Goal: Task Accomplishment & Management: Complete application form

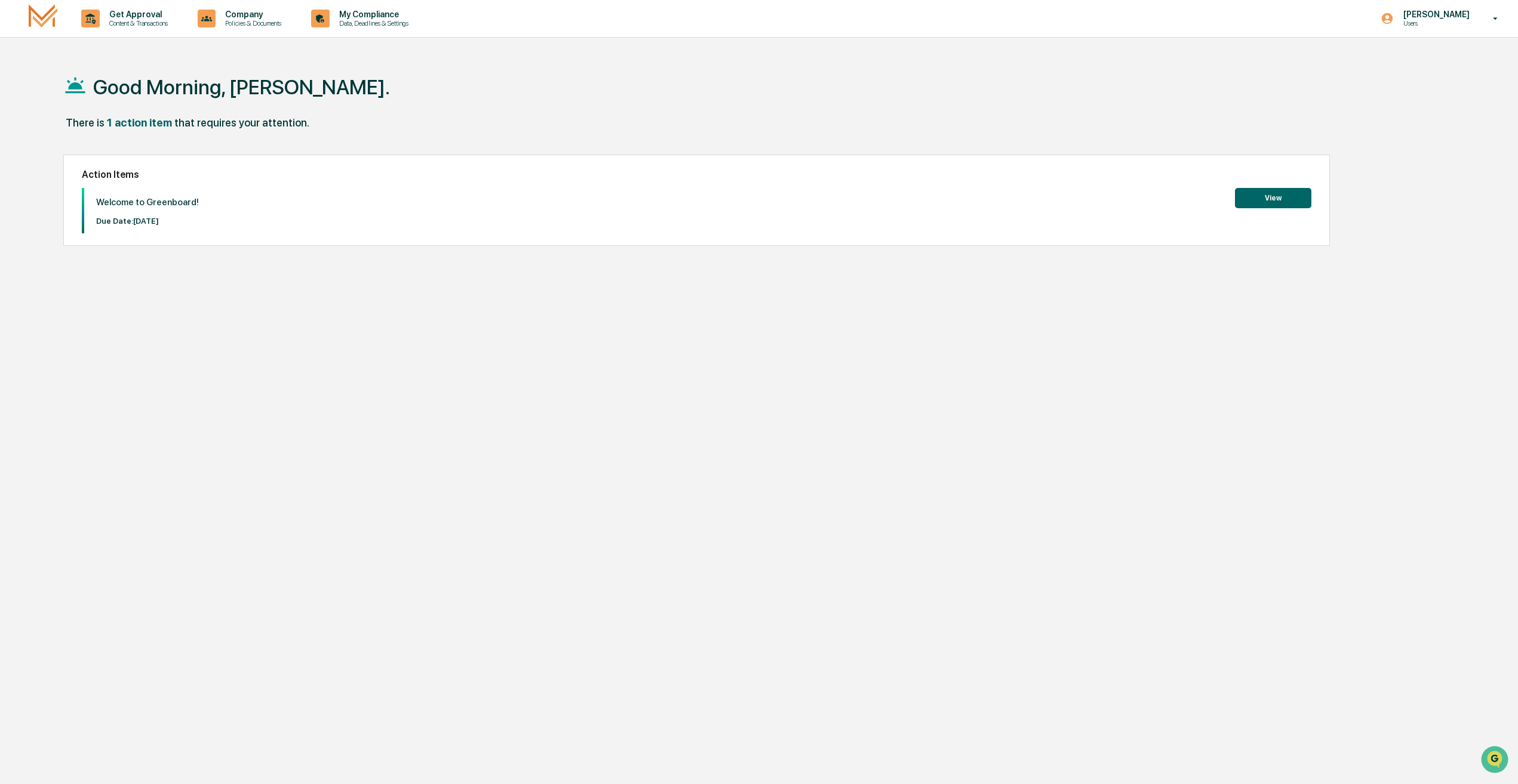
click at [1270, 212] on div "Welcome to Greenboard! Due Date: [DATE] View" at bounding box center [696, 211] width 1229 height 46
click at [1270, 202] on button "View" at bounding box center [1273, 198] width 76 height 20
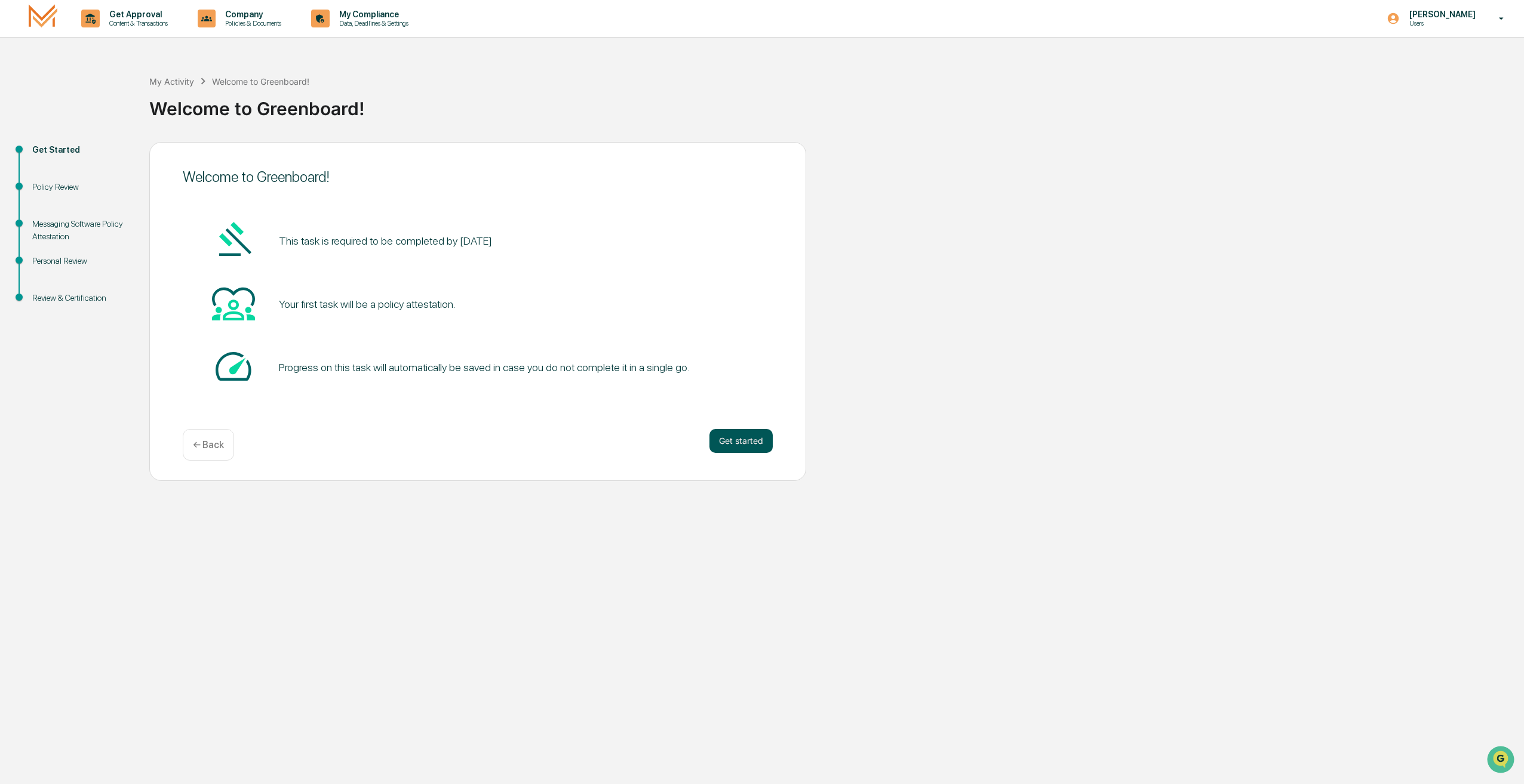
click at [730, 451] on button "Get started" at bounding box center [741, 441] width 63 height 24
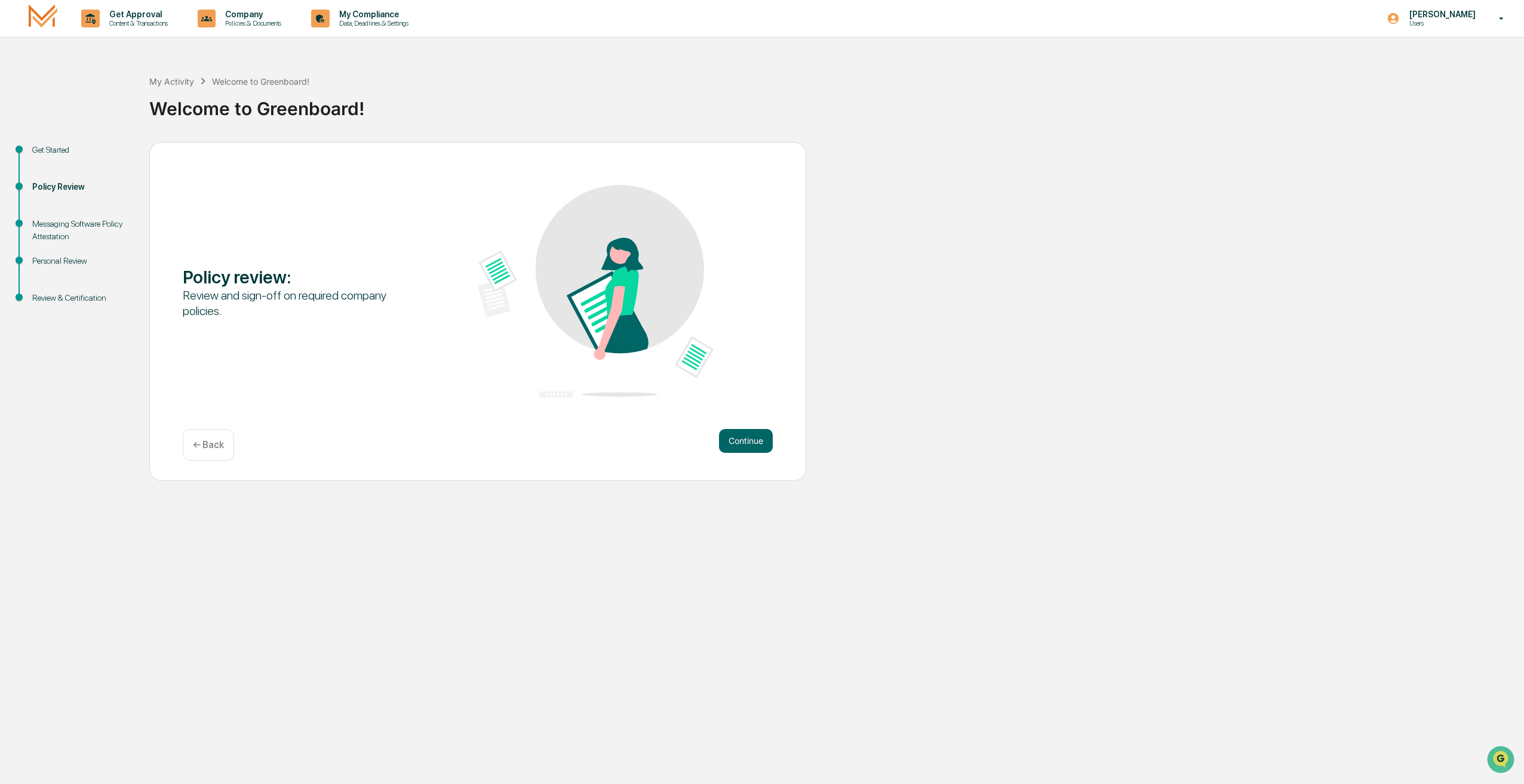
click at [730, 451] on button "Continue" at bounding box center [746, 441] width 54 height 24
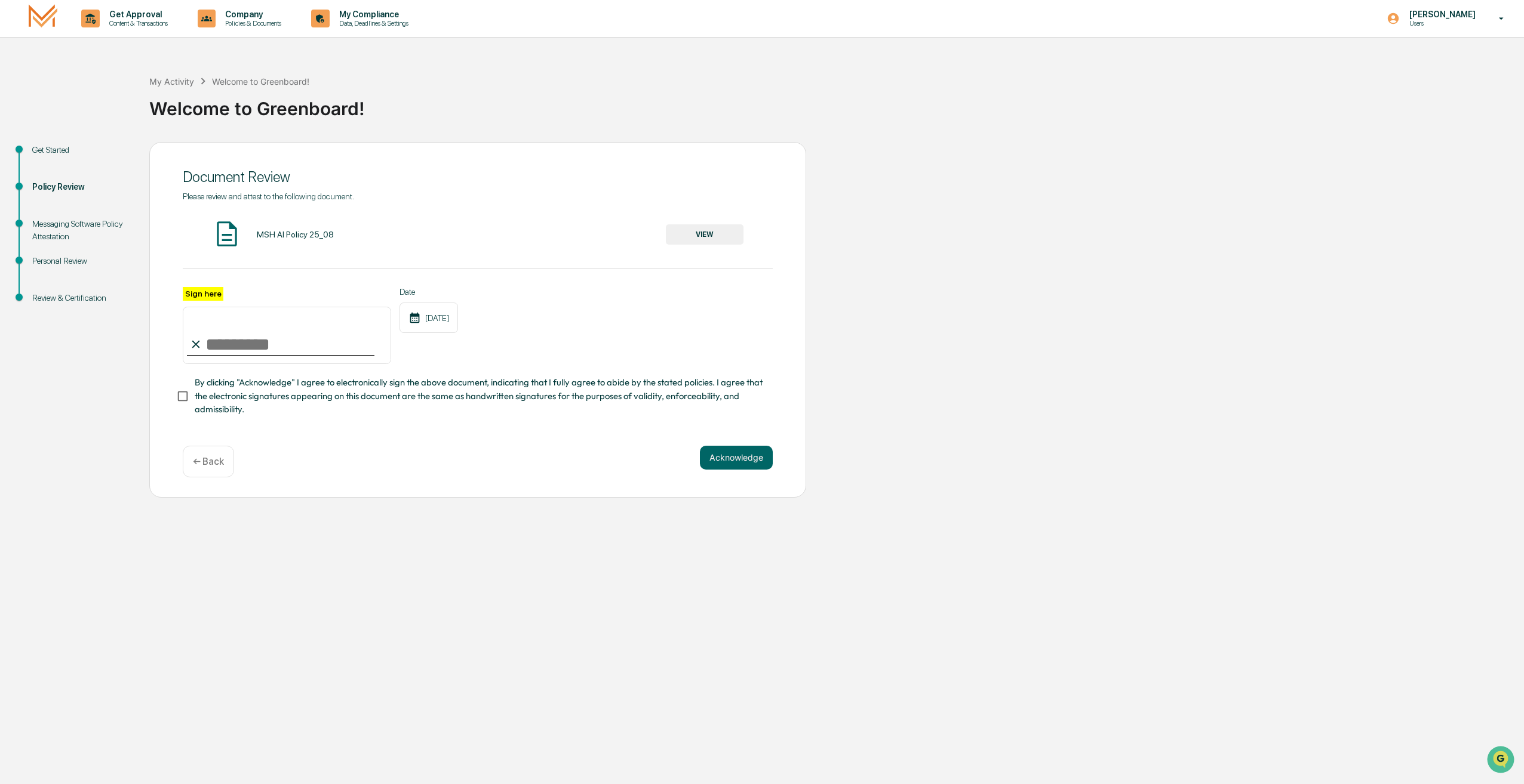
click at [214, 338] on input "Sign here" at bounding box center [286, 335] width 208 height 57
type input "**********"
click at [714, 235] on button "VIEW" at bounding box center [704, 234] width 78 height 20
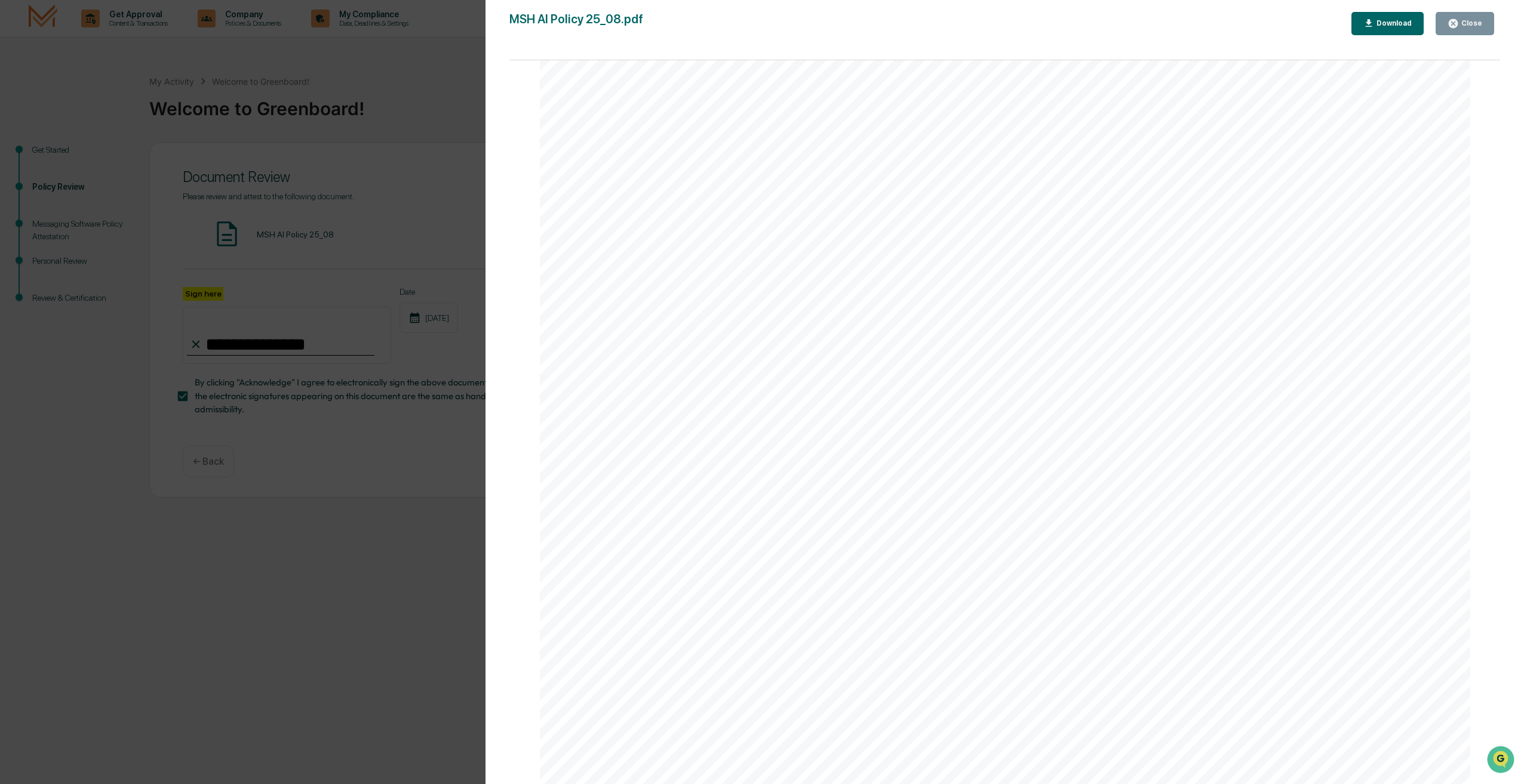
scroll to position [418, 0]
click at [412, 510] on div "Version History [DATE] 02:14 PM [PERSON_NAME] MSH AI Policy 25_08.pdf Close Dow…" at bounding box center [762, 392] width 1524 height 784
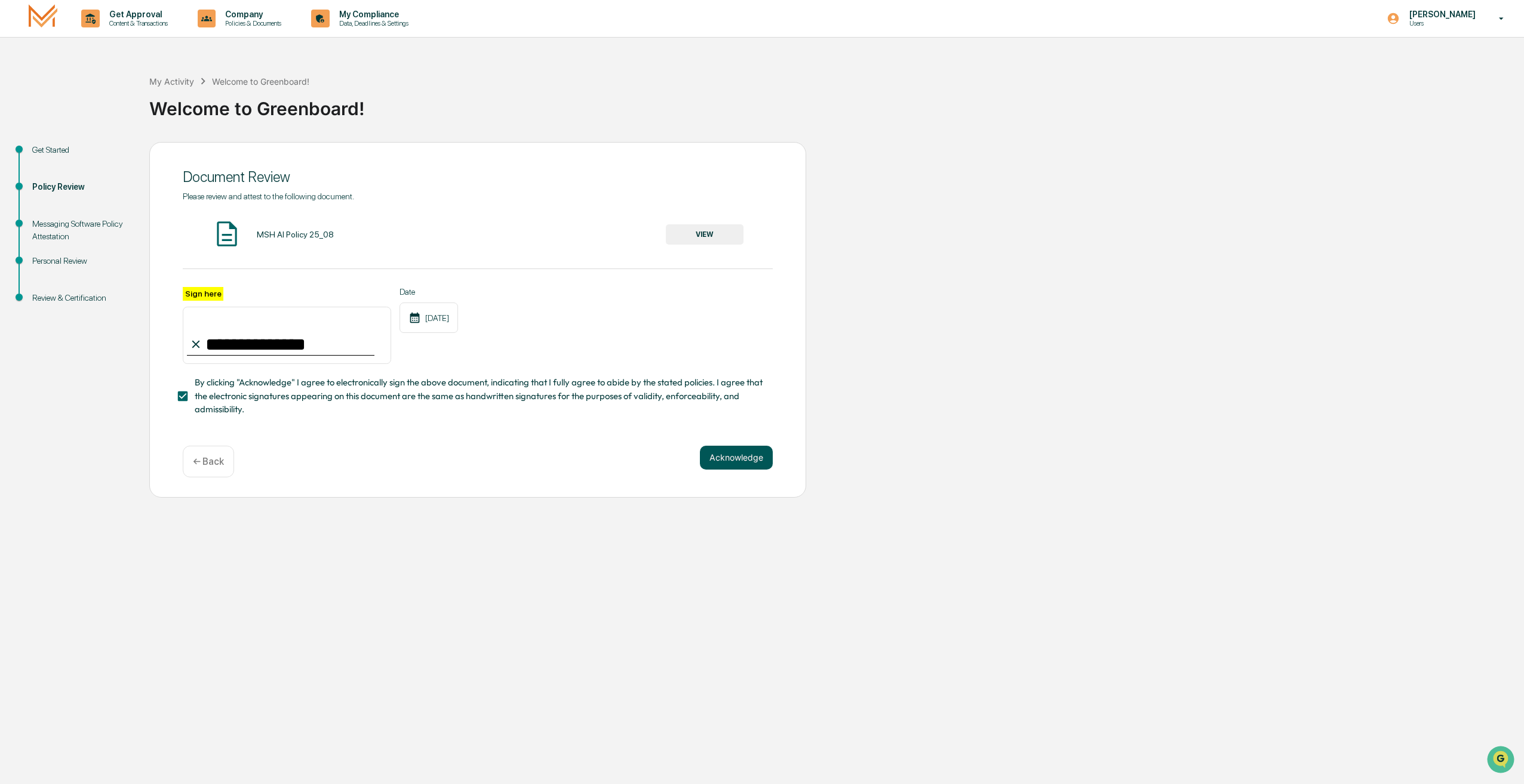
click at [747, 468] on button "Acknowledge" at bounding box center [736, 458] width 73 height 24
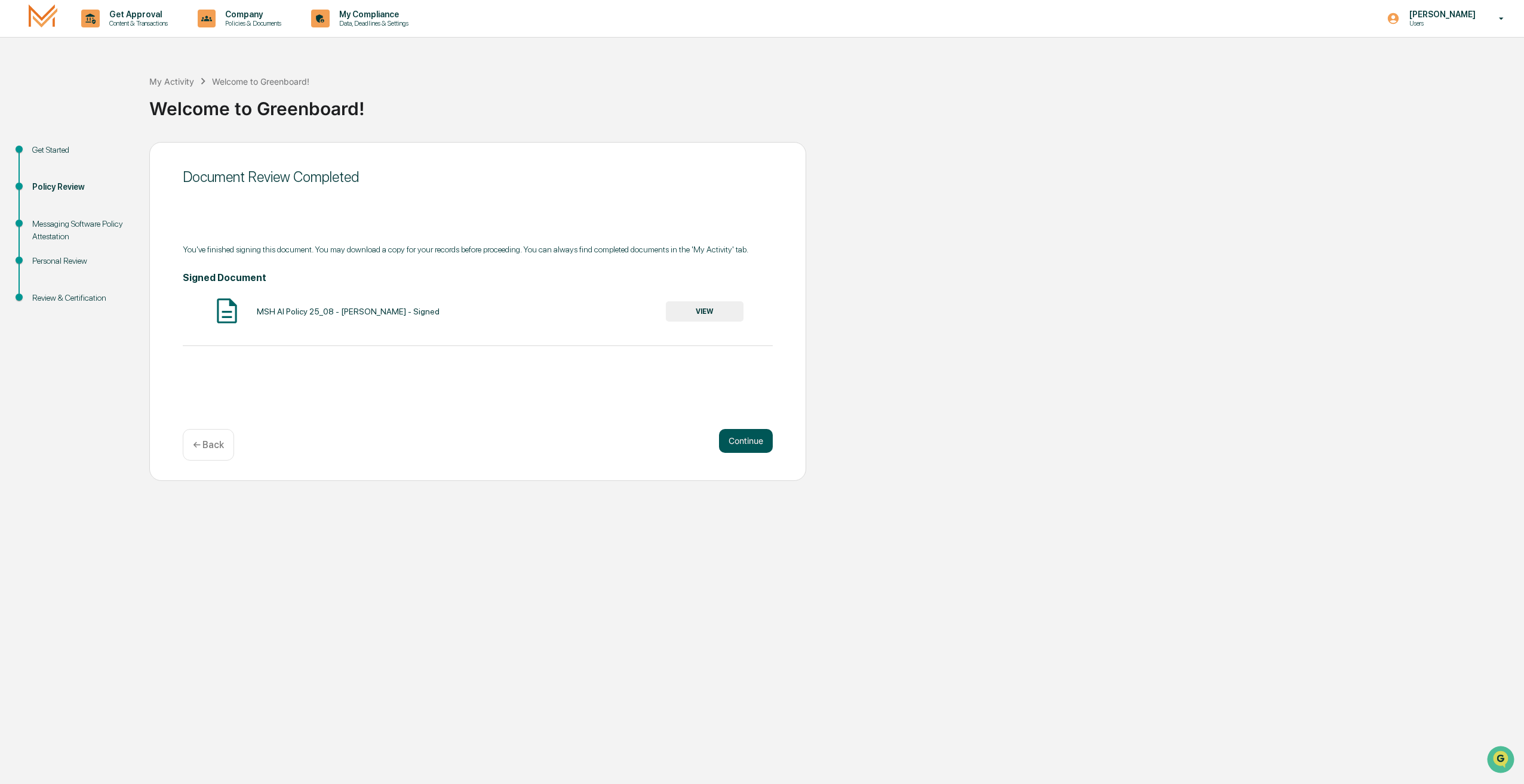
click at [755, 450] on button "Continue" at bounding box center [746, 441] width 54 height 24
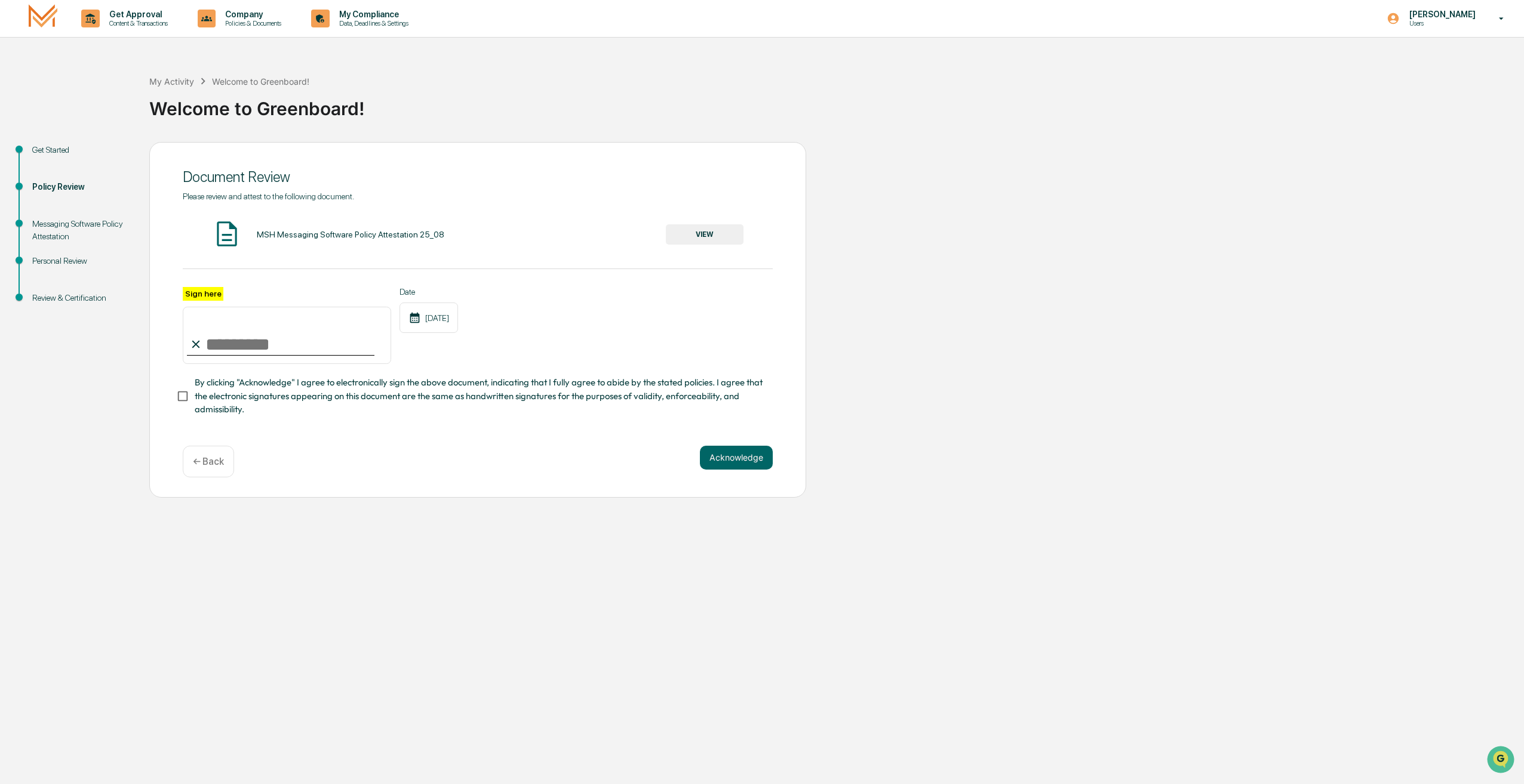
click at [299, 351] on input "Sign here" at bounding box center [286, 335] width 208 height 57
type input "**********"
click at [725, 451] on button "Acknowledge" at bounding box center [736, 458] width 73 height 24
click at [729, 467] on button "Acknowledge" at bounding box center [736, 472] width 73 height 24
click at [697, 481] on div "Acknowledge ← Back" at bounding box center [478, 476] width 590 height 31
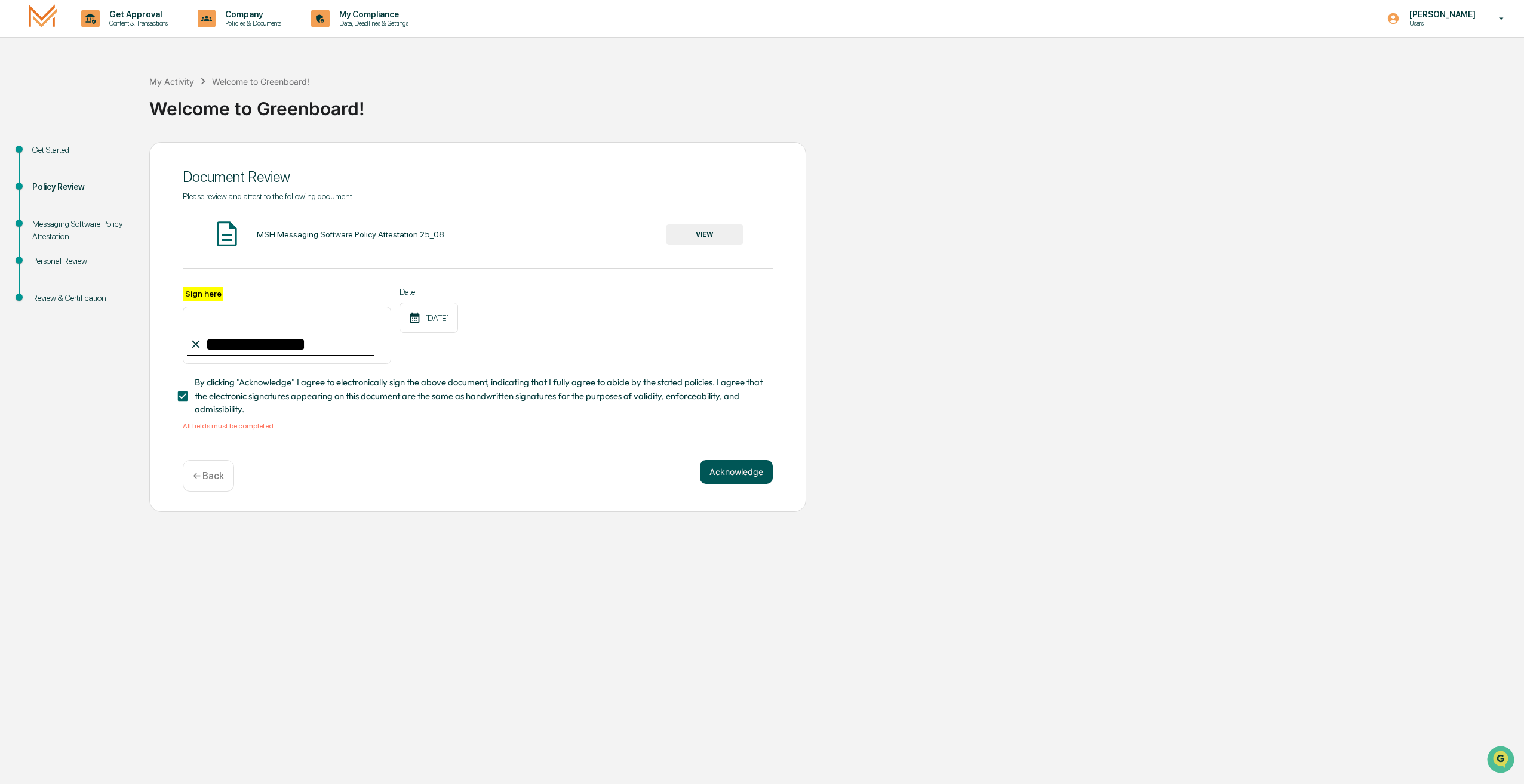
click at [702, 480] on button "Acknowledge" at bounding box center [736, 472] width 73 height 24
click at [727, 241] on button "VIEW" at bounding box center [704, 234] width 78 height 20
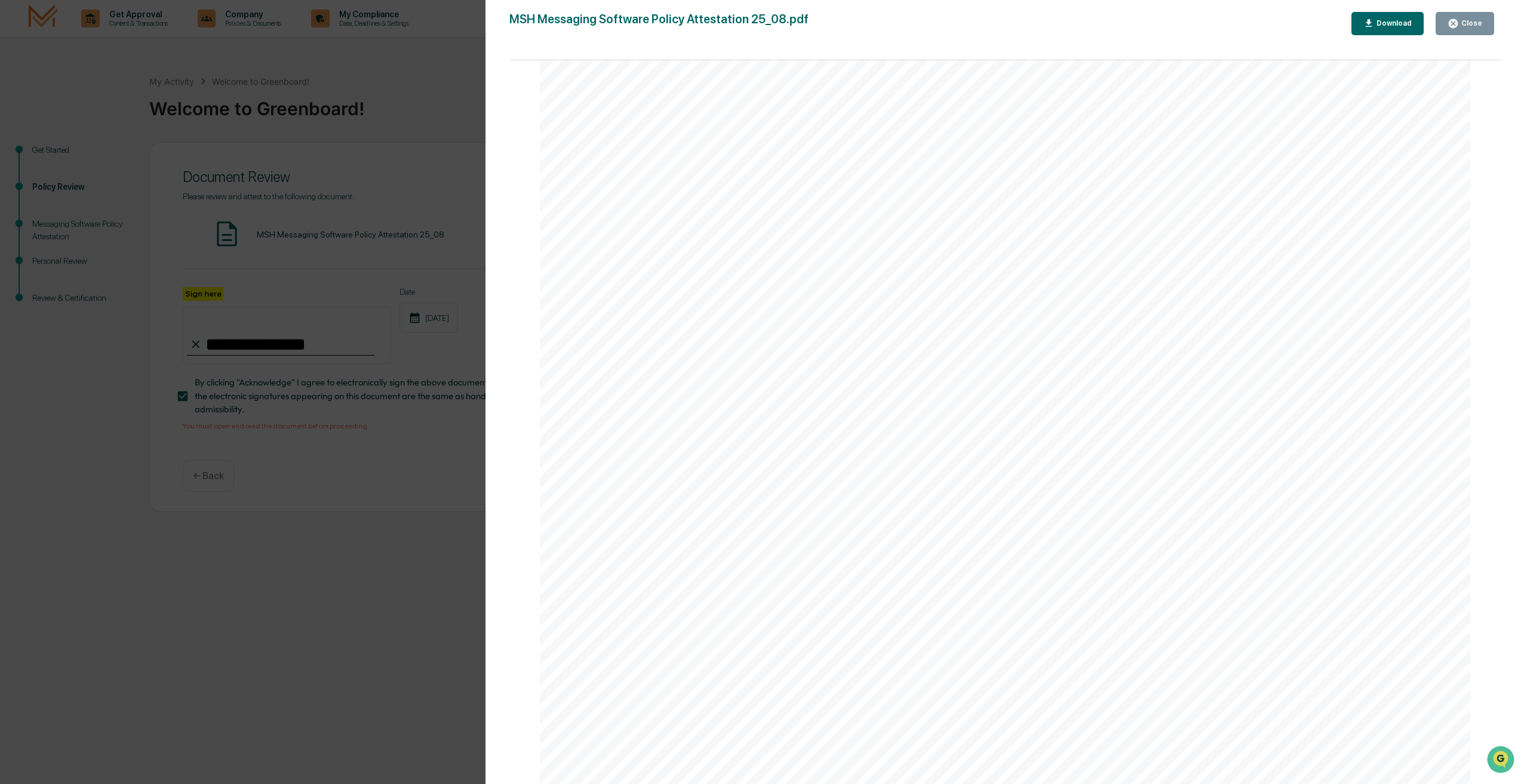
click at [713, 420] on span "familiar and comfortable with using" at bounding box center [817, 421] width 232 height 16
click at [1469, 26] on div "Close" at bounding box center [1470, 23] width 24 height 9
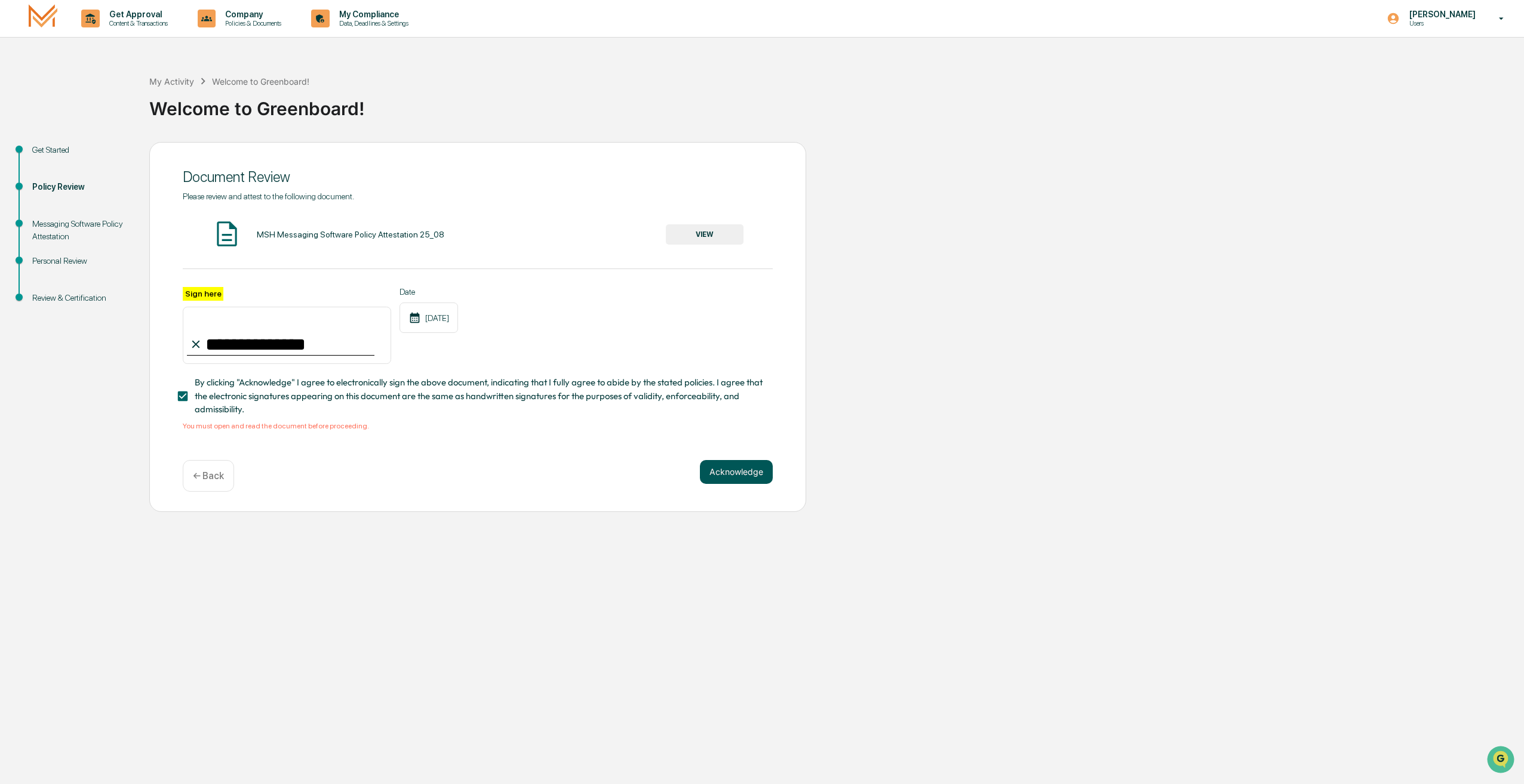
click at [730, 473] on button "Acknowledge" at bounding box center [736, 472] width 73 height 24
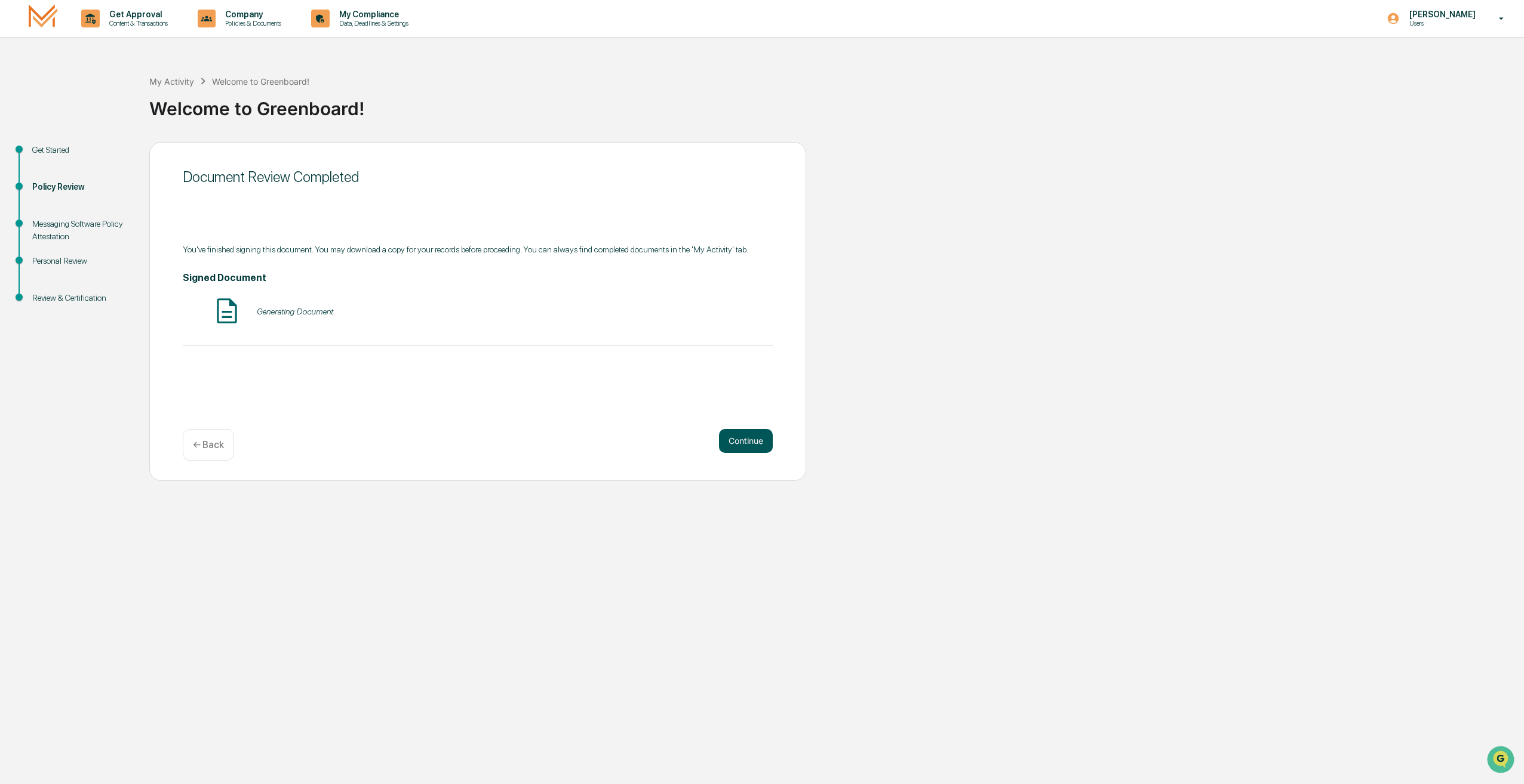
click at [740, 437] on button "Continue" at bounding box center [746, 441] width 54 height 24
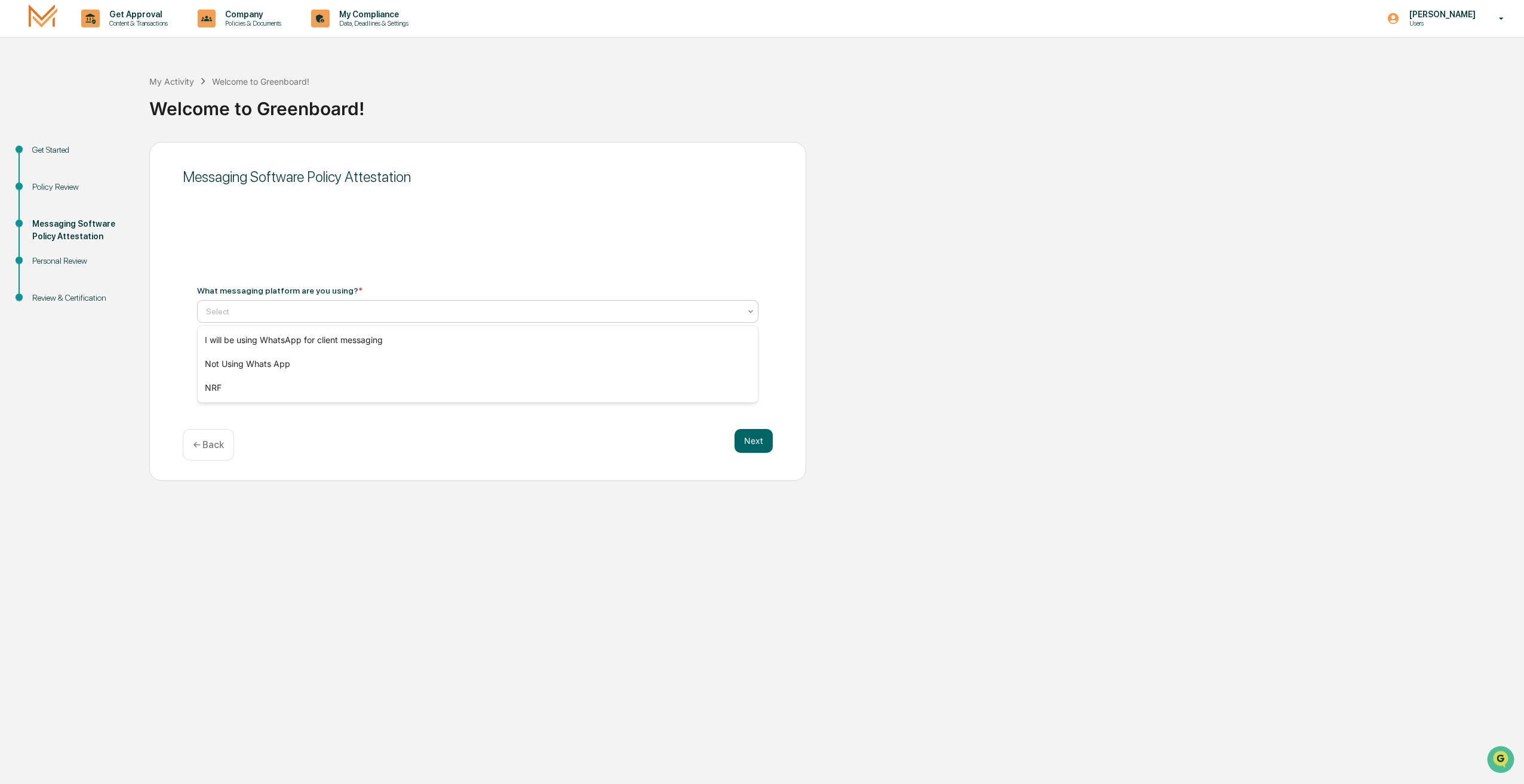
click at [577, 318] on div "Select" at bounding box center [473, 311] width 546 height 17
click at [510, 367] on div "Not Using Whats App" at bounding box center [478, 364] width 560 height 24
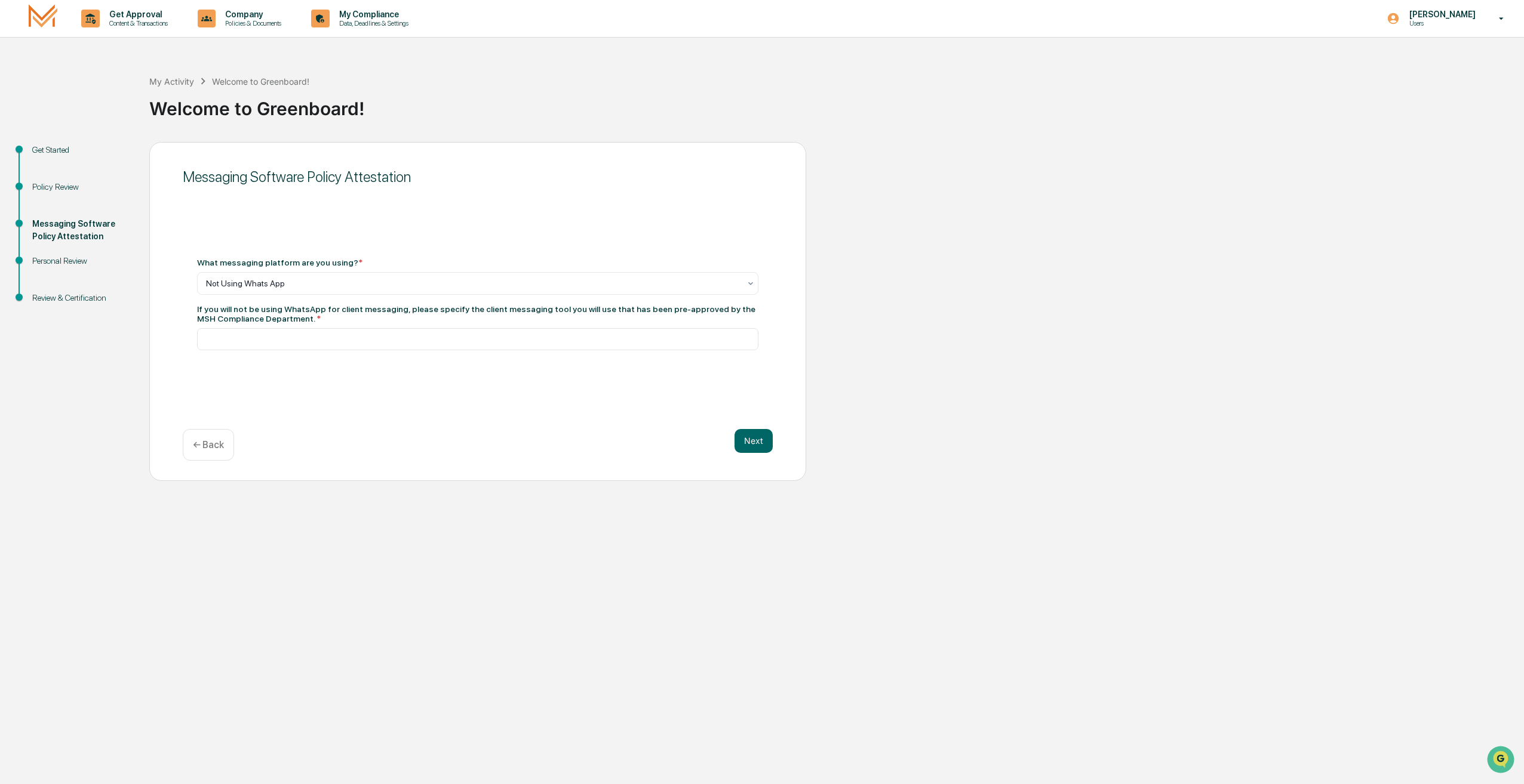
click at [363, 423] on div "Messaging Software Policy Attestation What messaging platform are you using? * …" at bounding box center [478, 311] width 657 height 339
click at [471, 339] on input at bounding box center [478, 339] width 562 height 22
click at [416, 335] on input at bounding box center [478, 339] width 562 height 22
type input "****"
click at [369, 388] on div "Messaging Software Policy Attestation What messaging platform are you using? * …" at bounding box center [478, 311] width 657 height 339
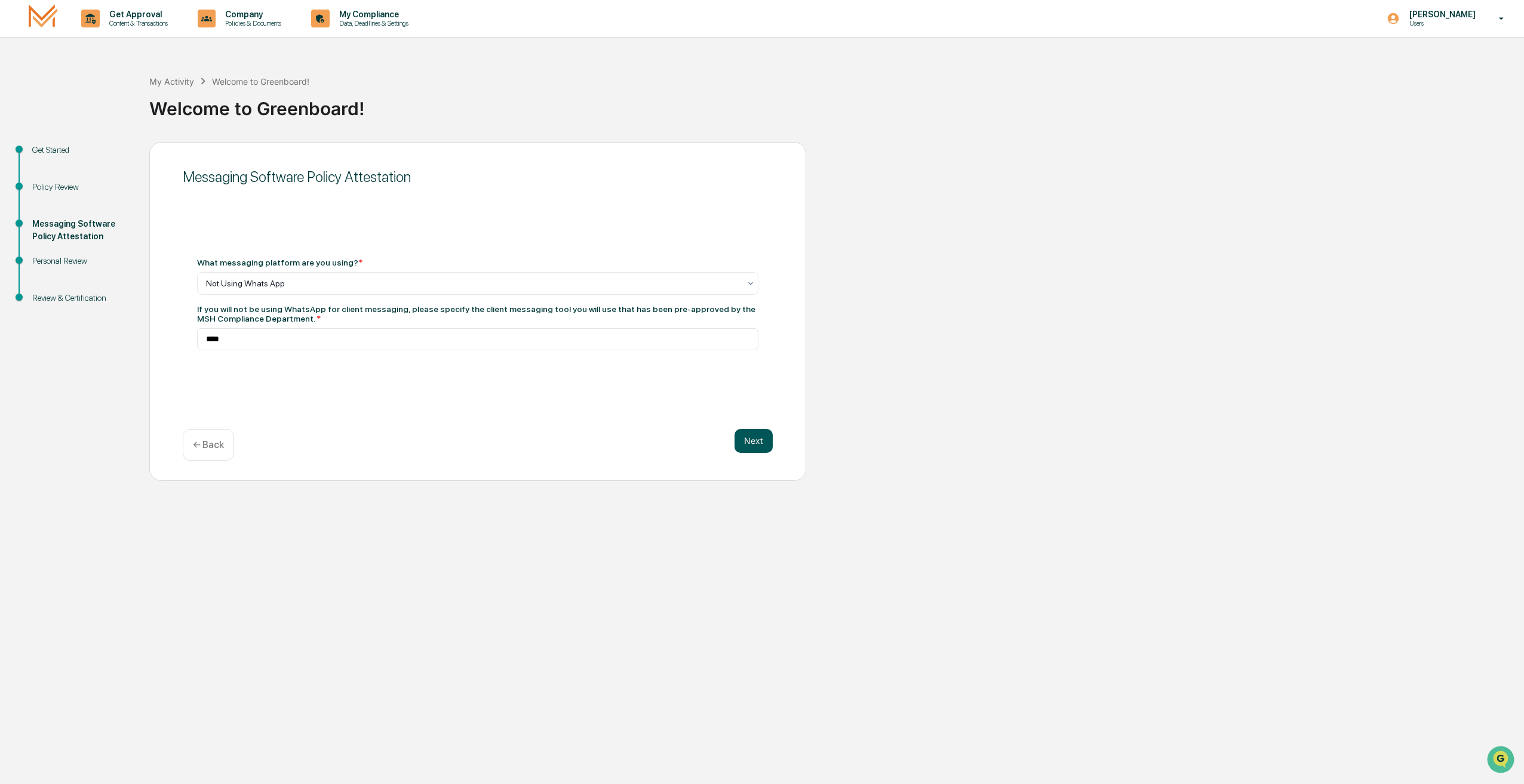
click at [745, 446] on button "Next" at bounding box center [754, 441] width 39 height 24
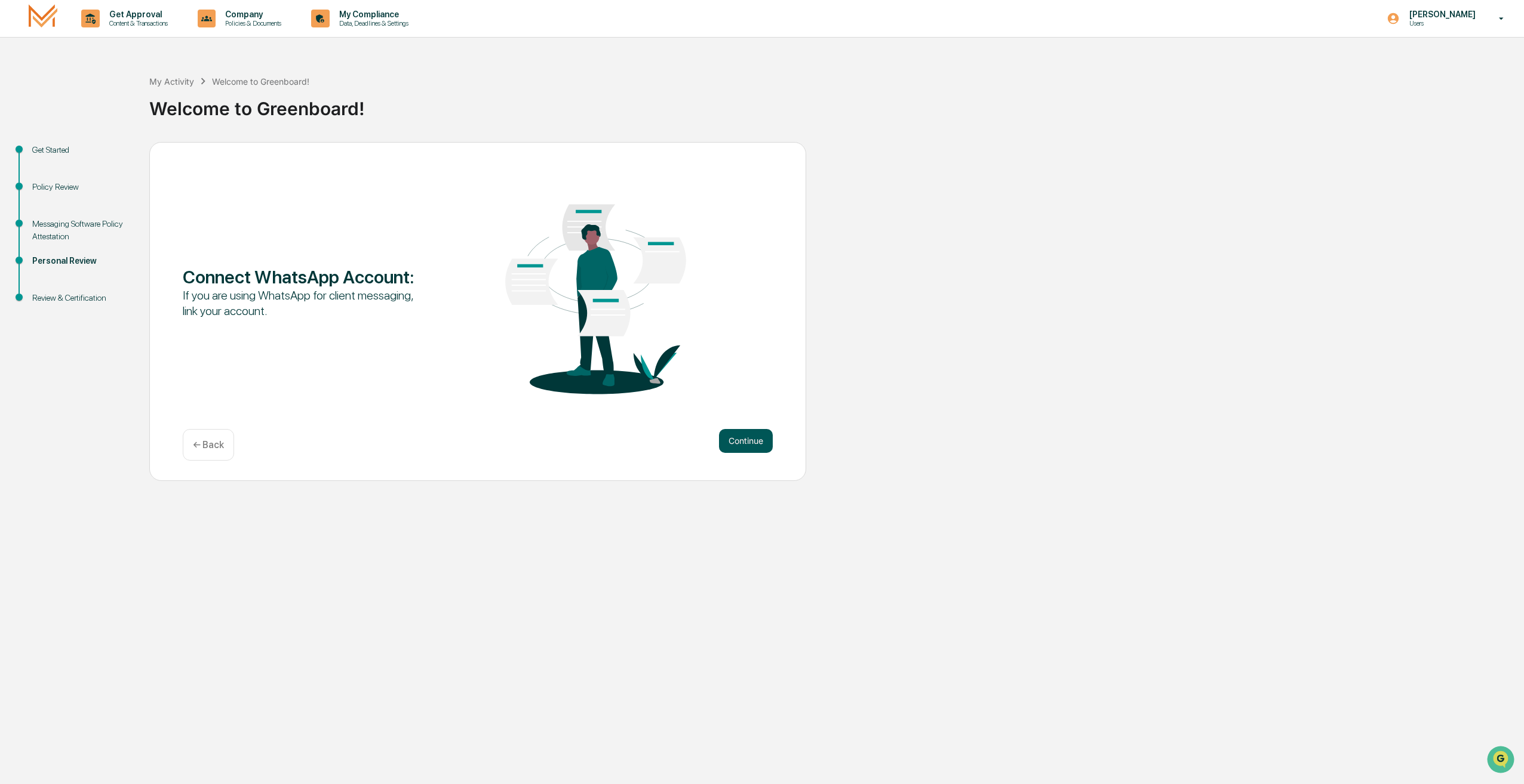
click at [737, 435] on button "Continue" at bounding box center [746, 441] width 54 height 24
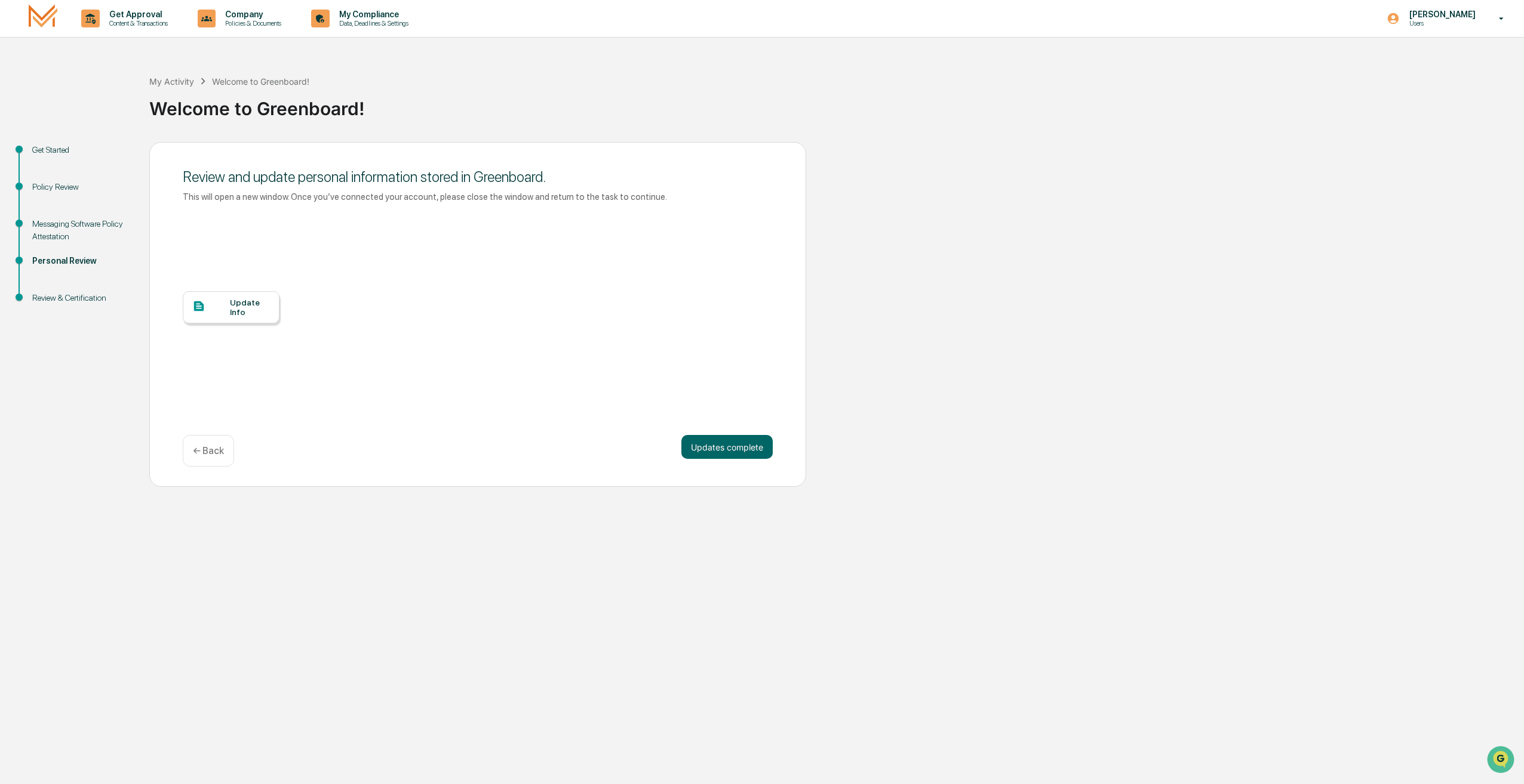
click at [238, 311] on div "Update Info" at bounding box center [249, 307] width 40 height 19
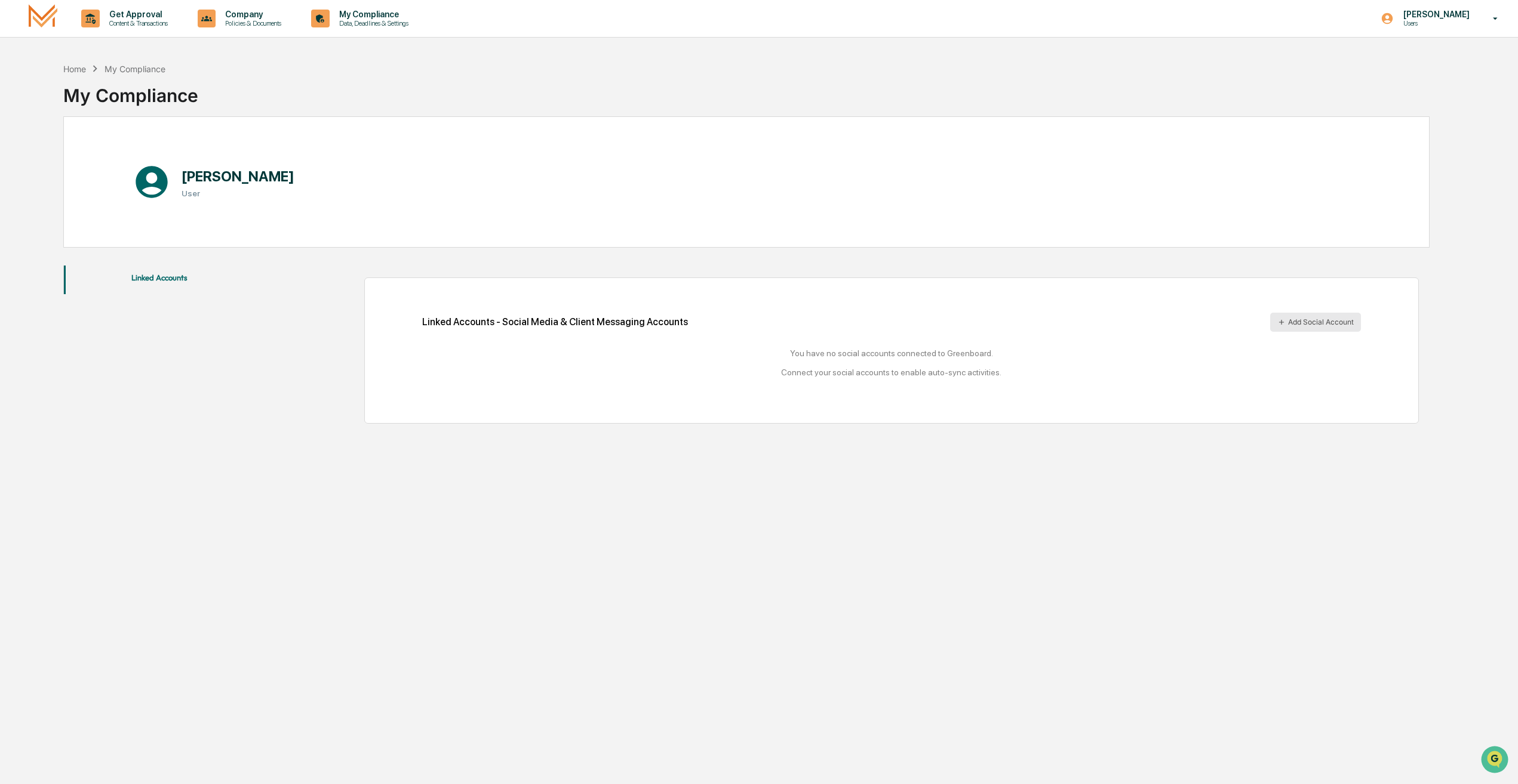
click at [1291, 323] on button "Add Social Account" at bounding box center [1315, 322] width 90 height 19
click at [1069, 329] on div "Linked Accounts - Social Media & Client Messaging Accounts Add Social Account" at bounding box center [891, 322] width 938 height 19
click at [1305, 320] on button "Add Social Account" at bounding box center [1315, 322] width 90 height 19
click at [147, 278] on button "Linked Accounts" at bounding box center [159, 280] width 190 height 28
click at [199, 329] on div "Linked Accounts Linked Accounts - Social Media & Client Messaging Accounts Add …" at bounding box center [746, 344] width 1366 height 170
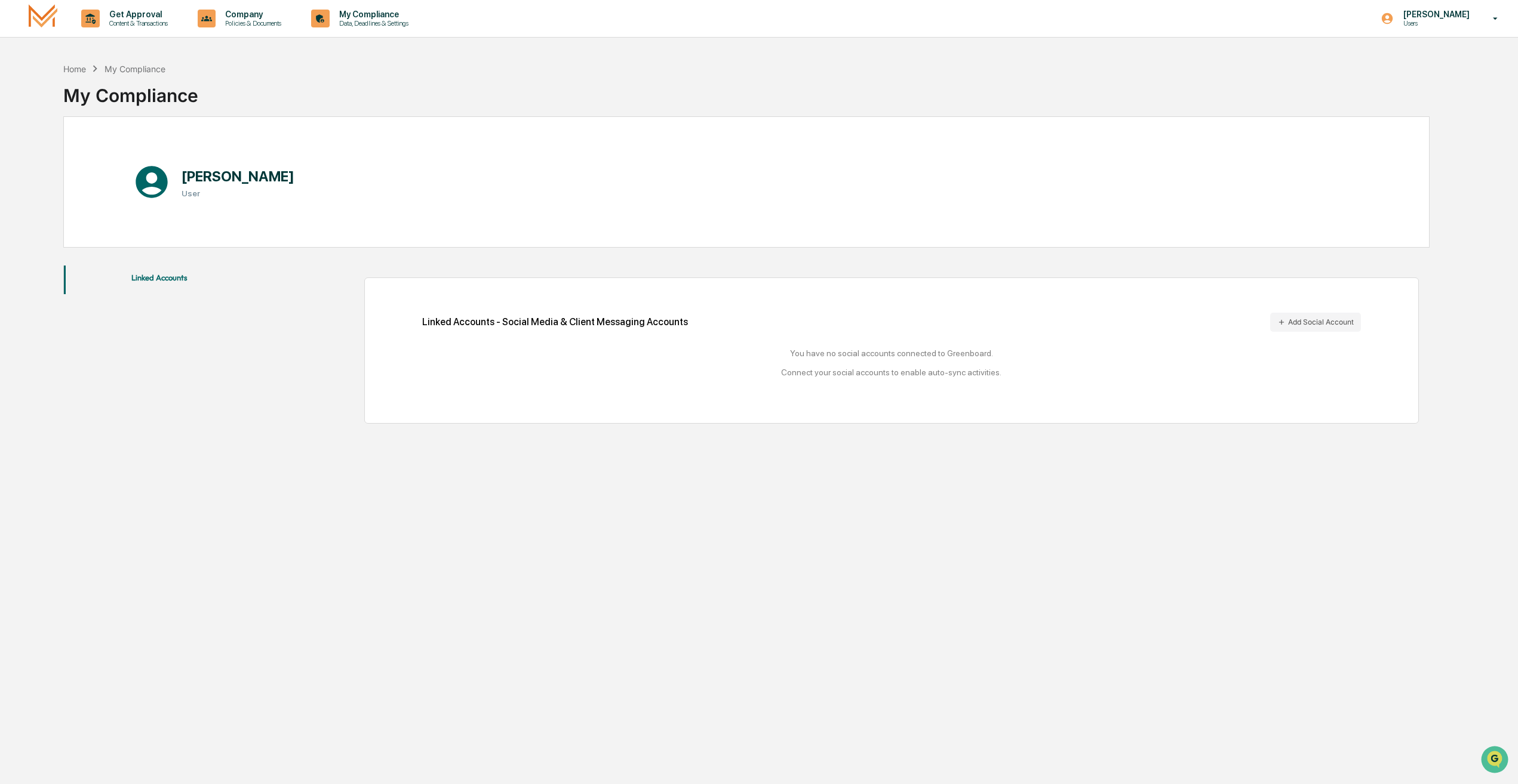
click at [152, 285] on button "Linked Accounts" at bounding box center [159, 280] width 190 height 28
drag, startPoint x: 340, startPoint y: 28, endPoint x: 347, endPoint y: 74, distance: 46.5
click at [347, 74] on div "Get Approval Content & Transactions Company Policies & Documents My Compliance …" at bounding box center [759, 421] width 1518 height 841
click at [204, 109] on div "Home My Compliance My Compliance" at bounding box center [746, 86] width 1366 height 60
click at [120, 71] on div "My Compliance" at bounding box center [134, 68] width 61 height 10
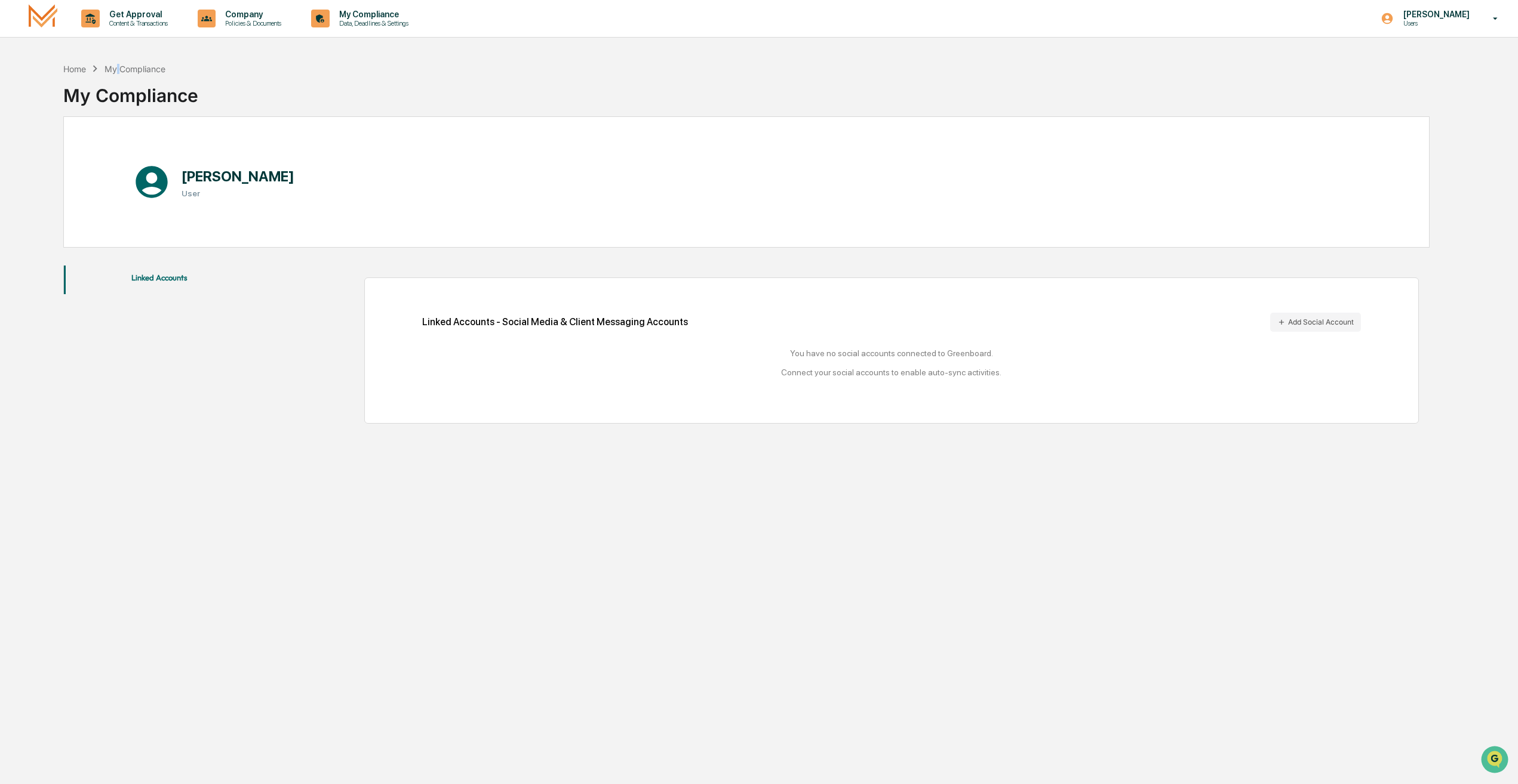
click at [167, 273] on button "Linked Accounts" at bounding box center [159, 280] width 190 height 28
click at [362, 33] on div "My Compliance Data, Deadlines & Settings" at bounding box center [363, 18] width 115 height 37
click at [295, 36] on div "Company Policies & Documents" at bounding box center [244, 18] width 102 height 37
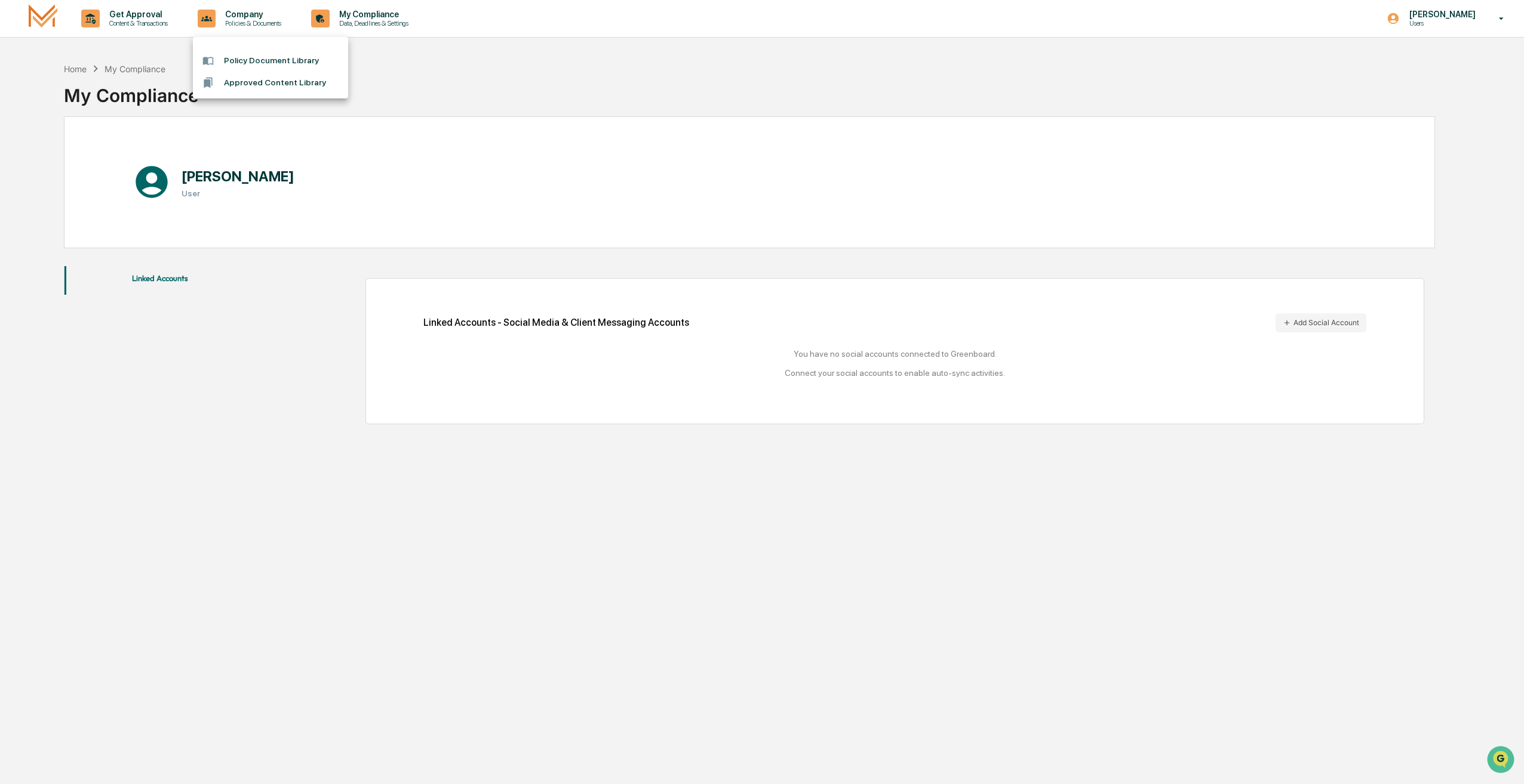
click at [343, 33] on div at bounding box center [762, 392] width 1524 height 784
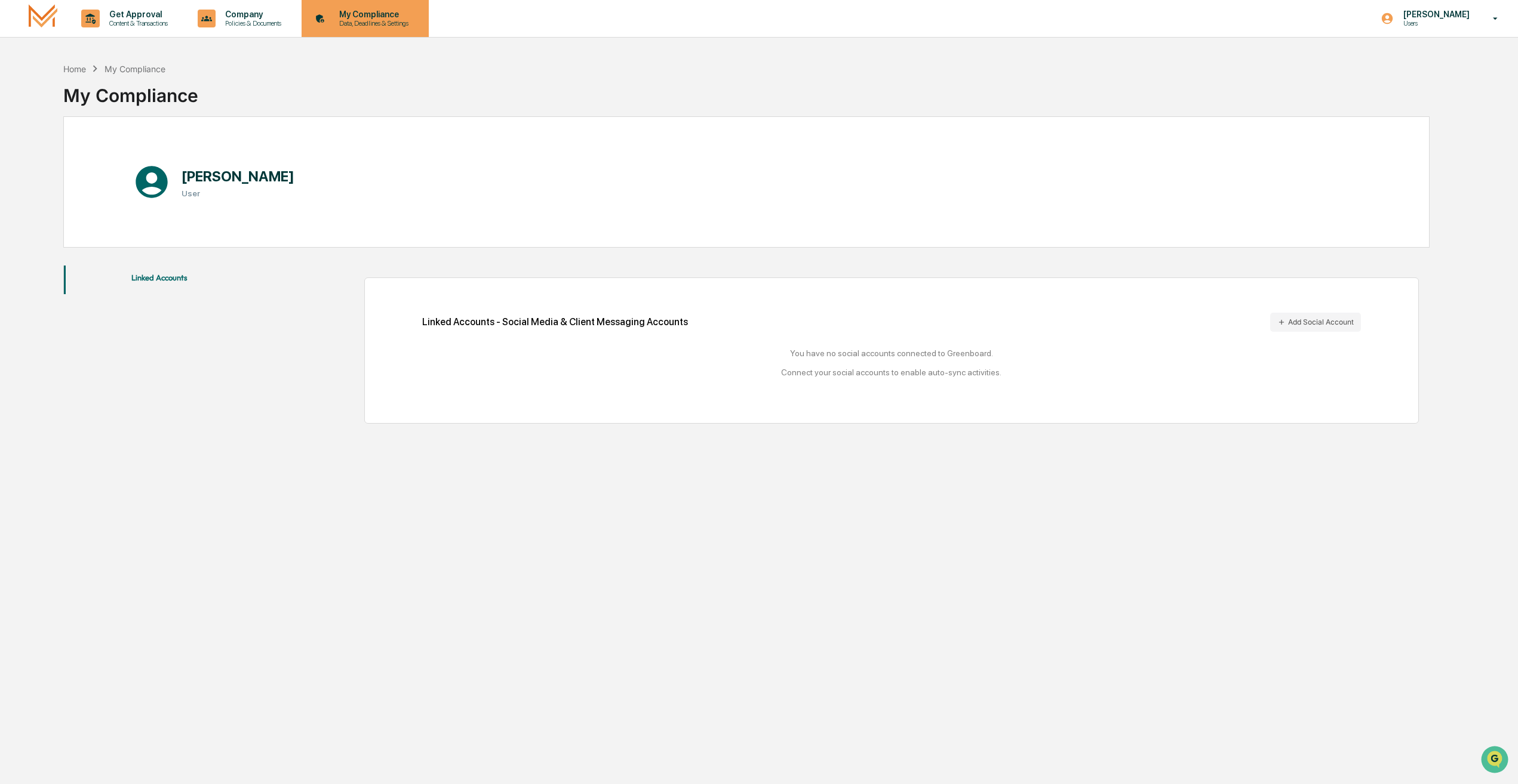
click at [354, 29] on div "My Compliance Data, Deadlines & Settings" at bounding box center [363, 18] width 115 height 37
